Goal: Communication & Community: Answer question/provide support

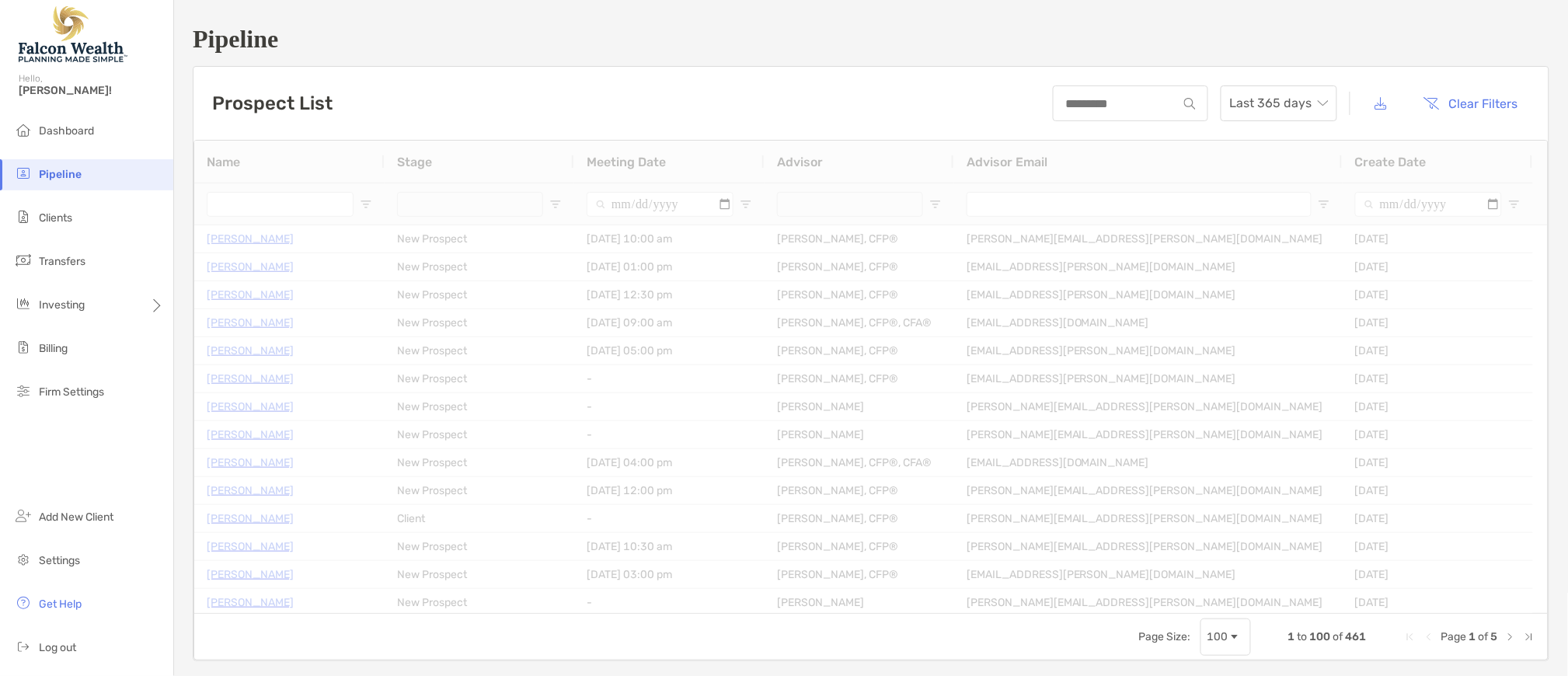
type input "**********"
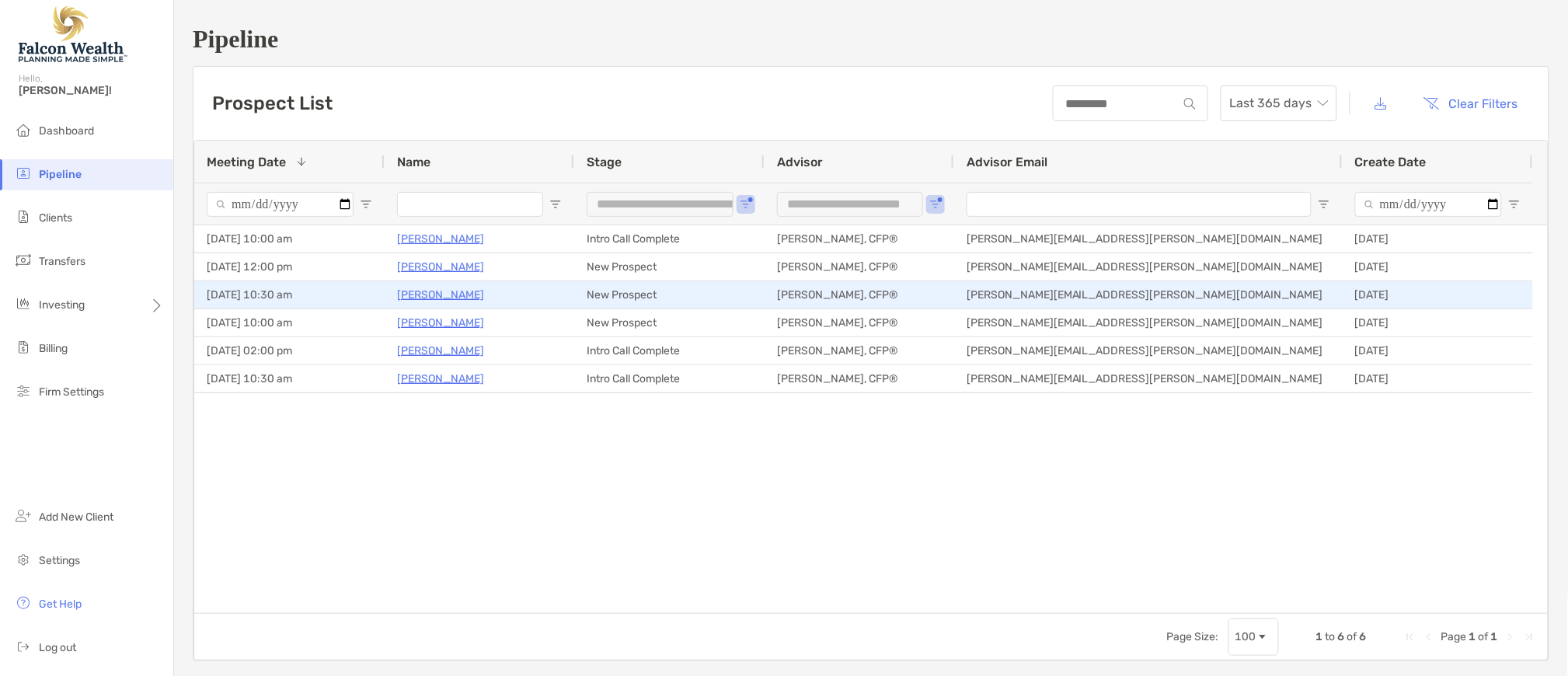
click at [448, 297] on p "[PERSON_NAME]" at bounding box center [441, 294] width 87 height 19
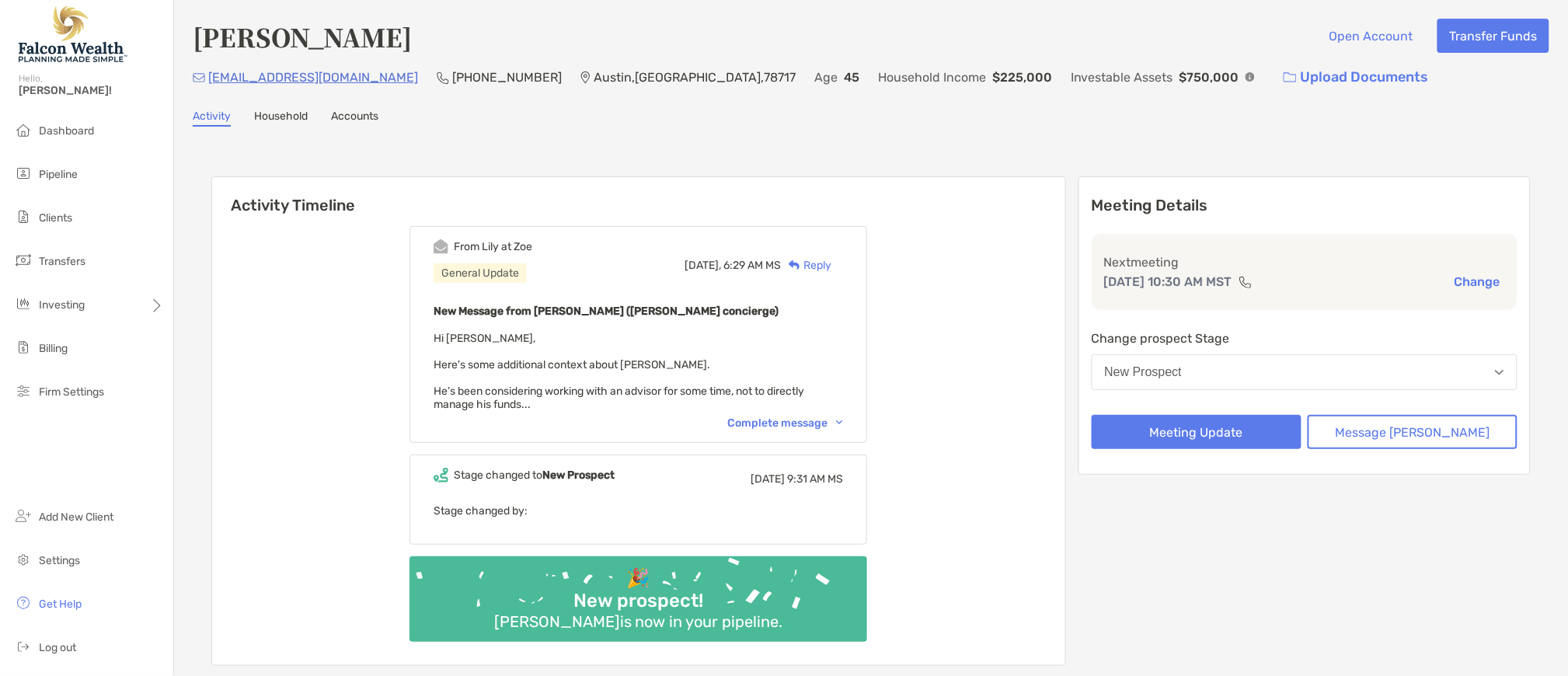
click at [843, 417] on div "Complete message" at bounding box center [784, 423] width 116 height 14
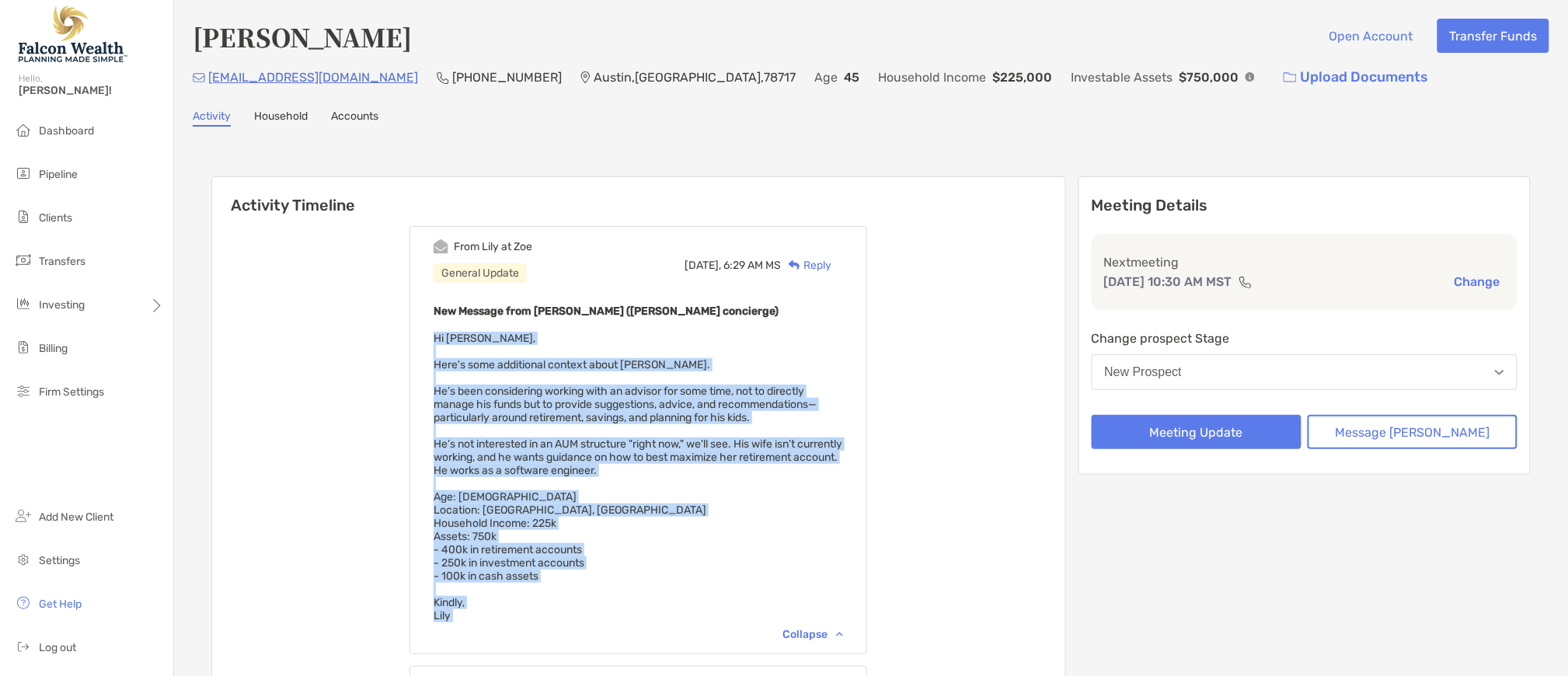
drag, startPoint x: 456, startPoint y: 332, endPoint x: 641, endPoint y: 632, distance: 352.5
click at [641, 632] on div "From [PERSON_NAME] at [PERSON_NAME] General Update [DATE], 6:29 AM MS Reply New…" at bounding box center [639, 440] width 457 height 428
click at [612, 511] on div "New Message from [PERSON_NAME] ([PERSON_NAME] concierge) Hi [PERSON_NAME], Here…" at bounding box center [639, 462] width 410 height 321
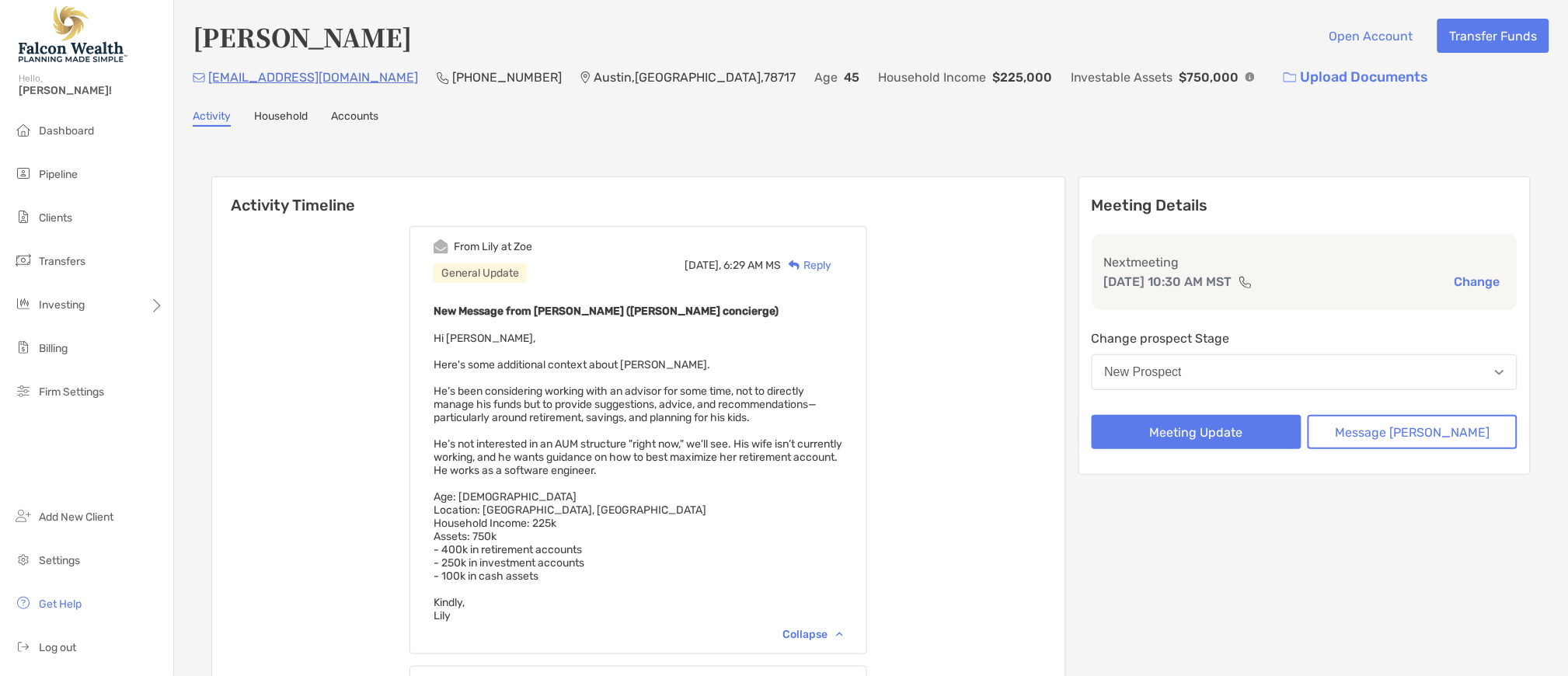
drag, startPoint x: 454, startPoint y: 335, endPoint x: 611, endPoint y: 593, distance: 302.0
click at [611, 593] on div "New Message from [PERSON_NAME] ([PERSON_NAME] concierge) Hi [PERSON_NAME], Here…" at bounding box center [639, 462] width 410 height 321
drag, startPoint x: 546, startPoint y: 581, endPoint x: 487, endPoint y: 375, distance: 214.3
click at [545, 579] on div "New Message from [PERSON_NAME] ([PERSON_NAME] concierge) Hi [PERSON_NAME], Here…" at bounding box center [639, 462] width 410 height 321
click at [468, 330] on div "New Message from [PERSON_NAME] ([PERSON_NAME] concierge) Hi [PERSON_NAME], Here…" at bounding box center [639, 462] width 410 height 321
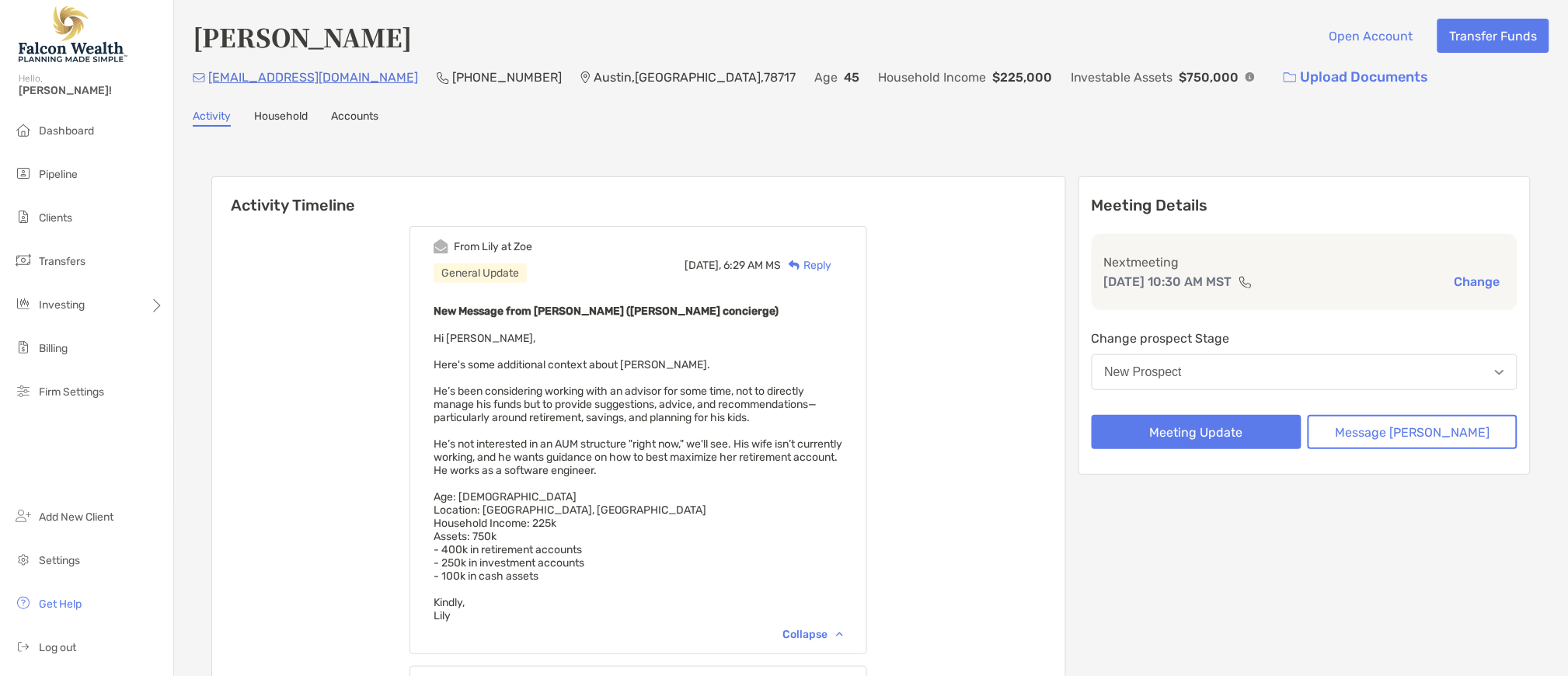
click at [453, 333] on span "Hi [PERSON_NAME], Here's some additional context about [GEOGRAPHIC_DATA]. He’s …" at bounding box center [638, 476] width 409 height 291
drag, startPoint x: 456, startPoint y: 335, endPoint x: 553, endPoint y: 610, distance: 291.6
click at [553, 610] on div "New Message from [PERSON_NAME] ([PERSON_NAME] concierge) Hi [PERSON_NAME], Here…" at bounding box center [639, 462] width 410 height 321
copy span "Hi [PERSON_NAME], Here's some additional context about [PERSON_NAME]. He’s been…"
